Goal: Use online tool/utility: Utilize a website feature to perform a specific function

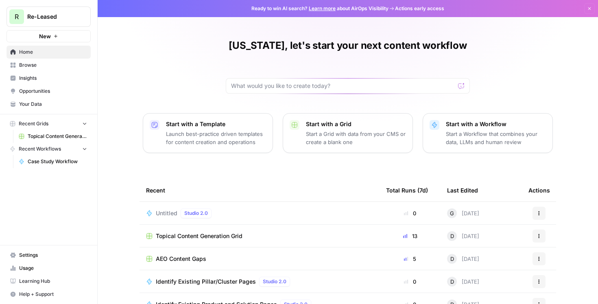
click at [49, 164] on span "Case Study Workflow" at bounding box center [57, 161] width 59 height 7
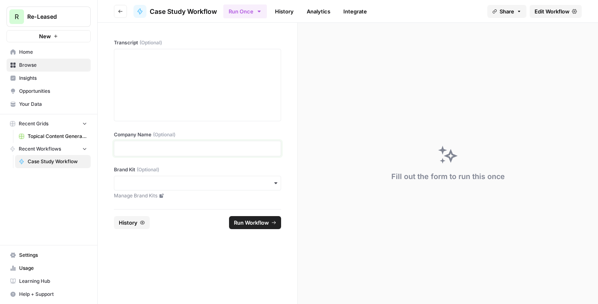
click at [160, 147] on p at bounding box center [197, 148] width 156 height 8
click at [151, 177] on div "button" at bounding box center [197, 183] width 167 height 15
click at [152, 206] on div "Re-Leased" at bounding box center [197, 204] width 166 height 15
click at [197, 65] on div at bounding box center [197, 84] width 156 height 65
click at [209, 67] on div "To enrich screen reader interactions, please activate Accessibility in Grammarl…" at bounding box center [197, 84] width 156 height 65
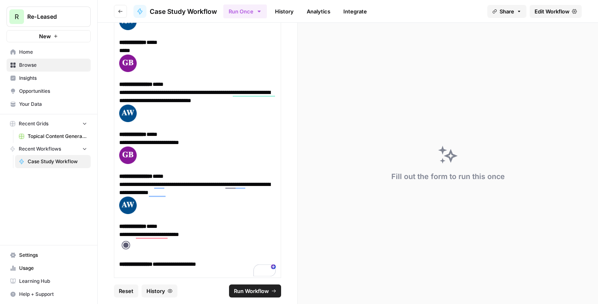
scroll to position [11870, 0]
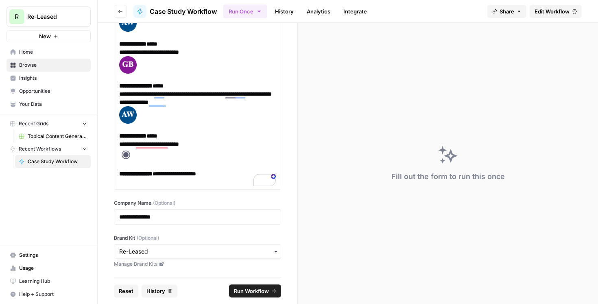
click at [256, 293] on span "Run Workflow" at bounding box center [251, 291] width 35 height 8
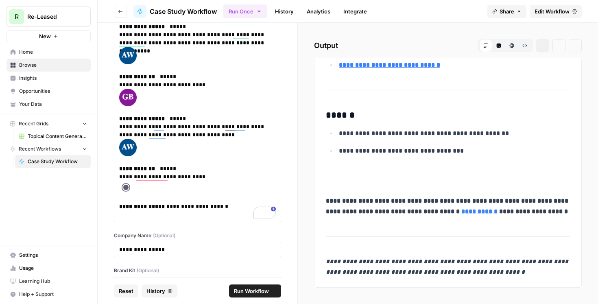
scroll to position [2667, 0]
click at [543, 46] on icon "button" at bounding box center [542, 45] width 5 height 5
click at [261, 290] on span "Run Workflow" at bounding box center [251, 291] width 35 height 8
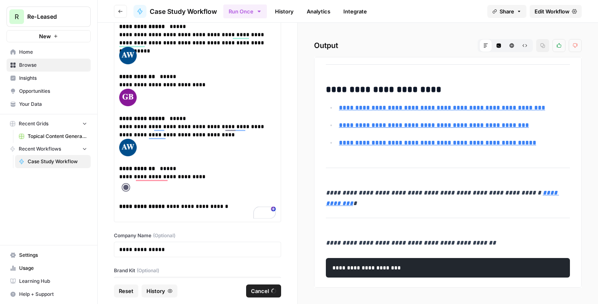
scroll to position [1967, 0]
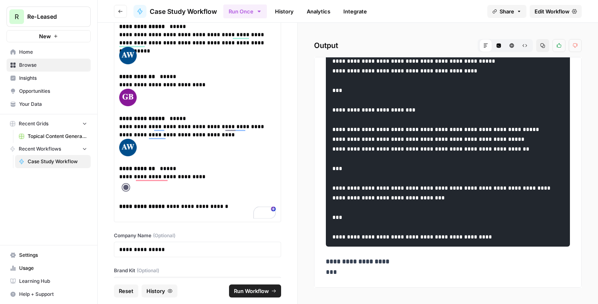
click at [539, 45] on button "Copy" at bounding box center [542, 45] width 13 height 13
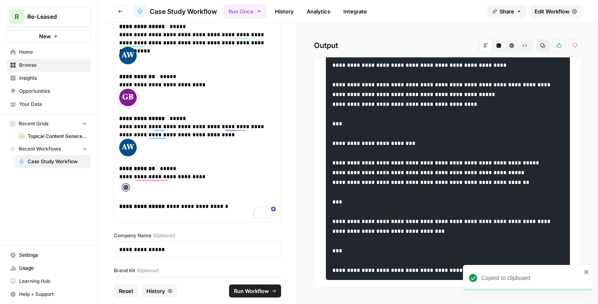
scroll to position [1609, 0]
